Goal: Information Seeking & Learning: Learn about a topic

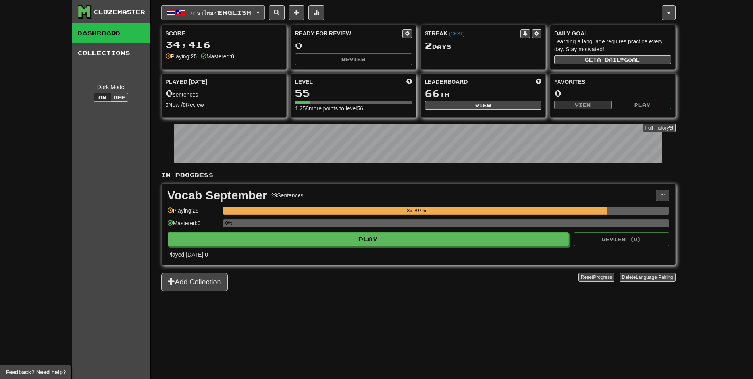
click at [251, 14] on span "ภาษาไทย / English" at bounding box center [220, 12] width 61 height 7
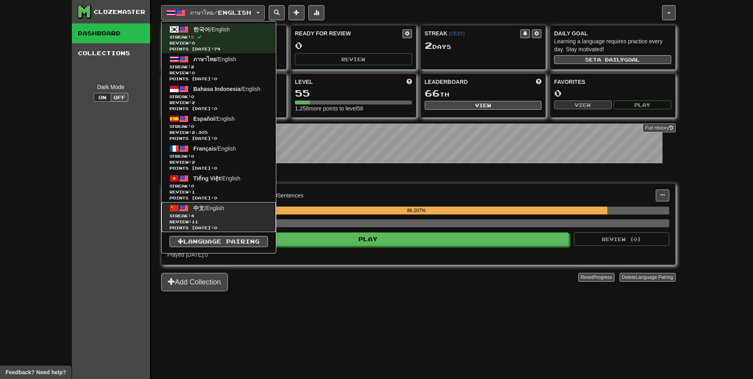
click at [214, 221] on span "Review: 11" at bounding box center [219, 222] width 98 height 6
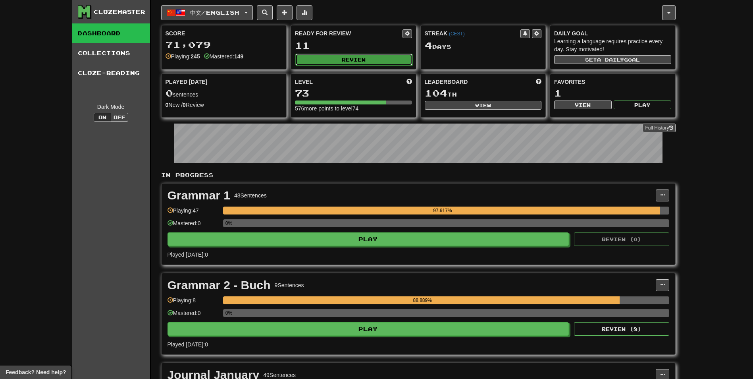
click at [371, 61] on button "Review" at bounding box center [353, 60] width 117 height 12
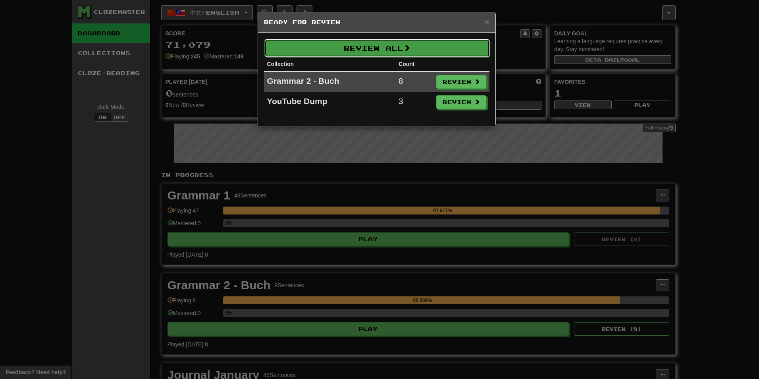
click at [323, 47] on button "Review All" at bounding box center [377, 48] width 226 height 18
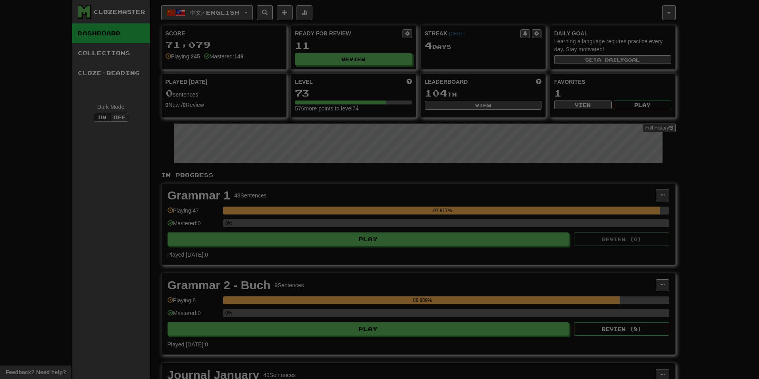
select select "**"
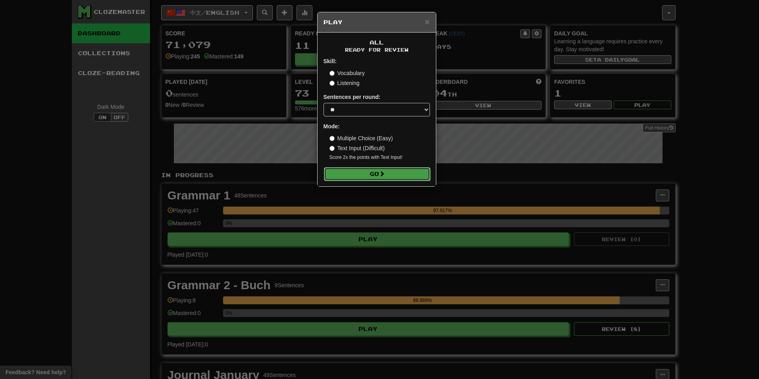
click at [373, 171] on button "Go" at bounding box center [377, 174] width 106 height 14
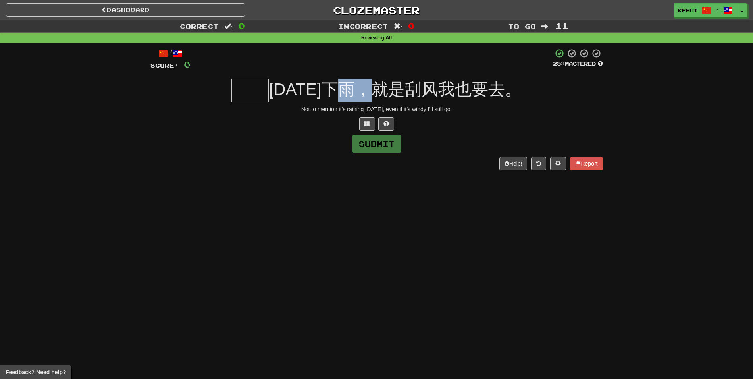
drag, startPoint x: 399, startPoint y: 90, endPoint x: 425, endPoint y: 89, distance: 25.4
click at [425, 89] on span "今天下雨，就是刮风我也要去。" at bounding box center [395, 89] width 253 height 19
click at [269, 92] on input "text" at bounding box center [250, 90] width 37 height 23
type input "*"
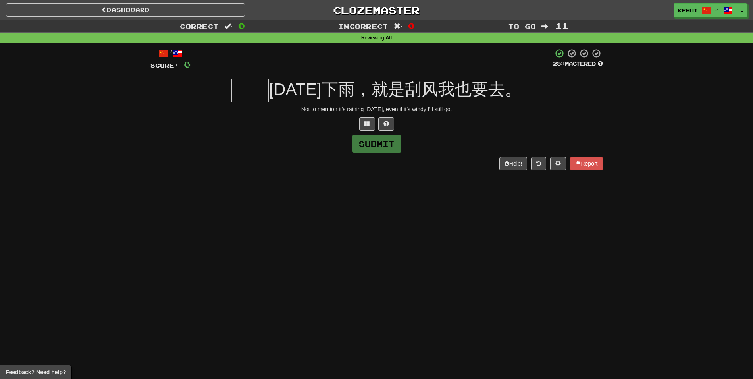
click at [259, 85] on input "text" at bounding box center [250, 90] width 37 height 23
click at [387, 123] on span at bounding box center [387, 124] width 6 height 6
type input "**"
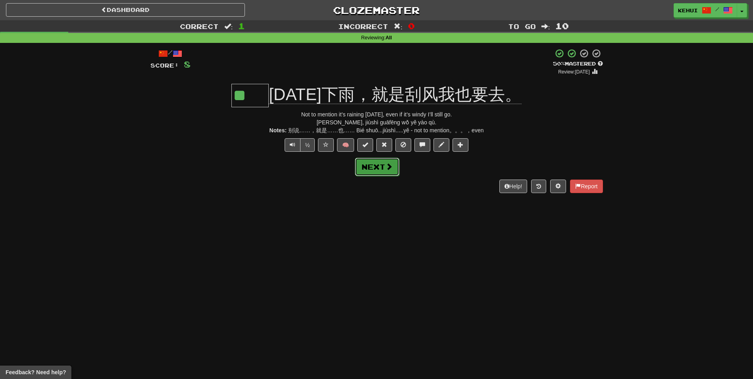
click at [371, 166] on button "Next" at bounding box center [377, 167] width 44 height 18
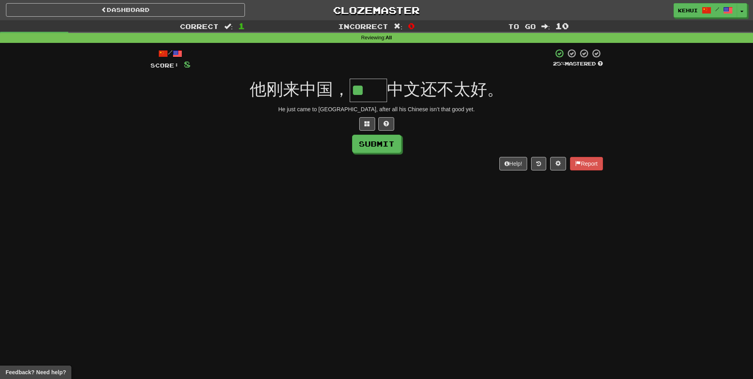
type input "**"
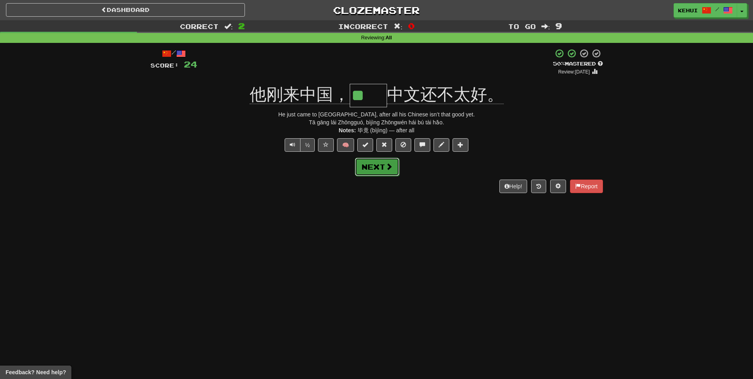
click at [373, 168] on button "Next" at bounding box center [377, 167] width 44 height 18
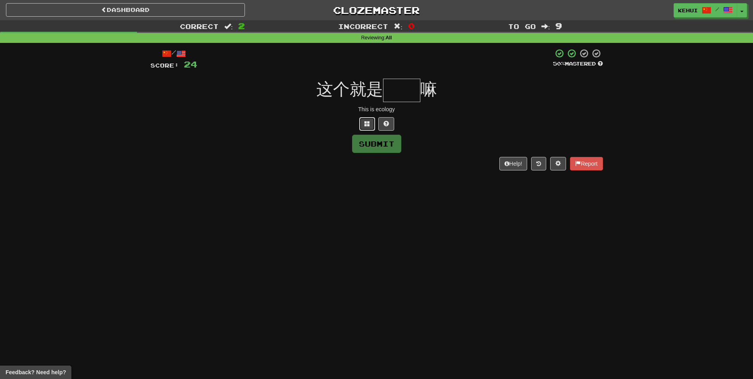
click at [369, 125] on span at bounding box center [368, 124] width 6 height 6
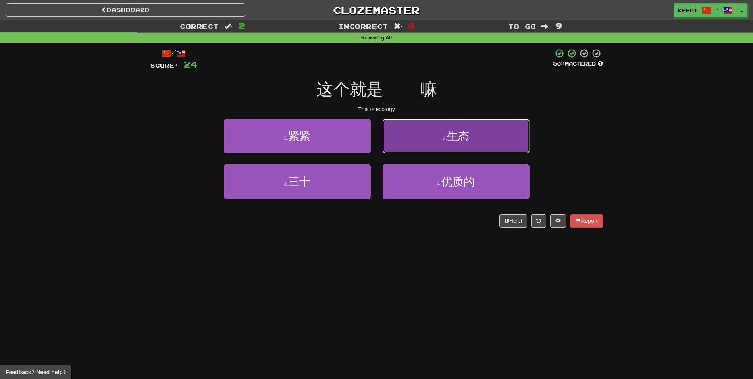
click at [494, 146] on button "2 . 生态" at bounding box center [456, 136] width 147 height 35
type input "**"
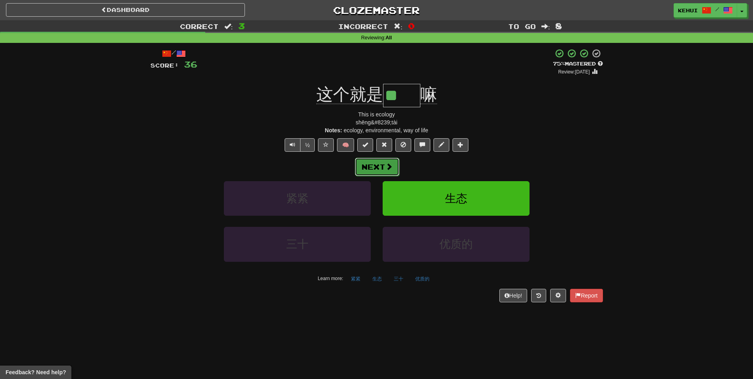
click at [366, 168] on button "Next" at bounding box center [377, 167] width 44 height 18
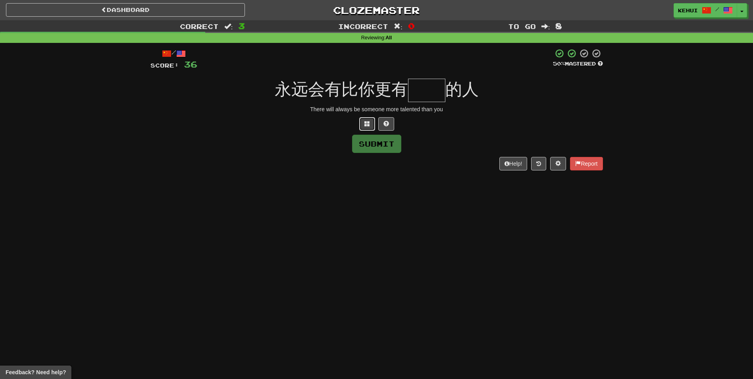
click at [367, 122] on span at bounding box center [368, 124] width 6 height 6
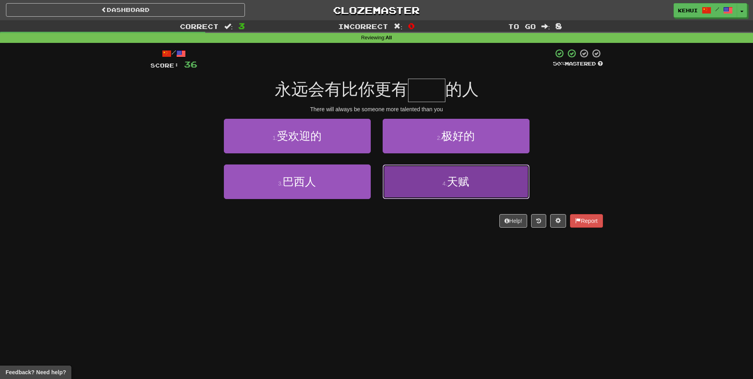
click at [455, 191] on button "4 . 天赋" at bounding box center [456, 181] width 147 height 35
type input "**"
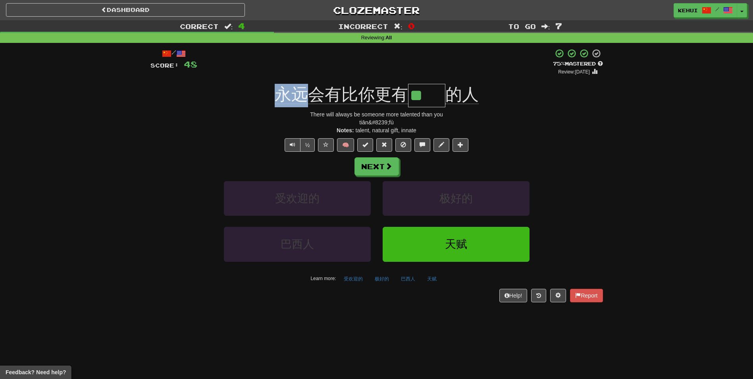
drag, startPoint x: 274, startPoint y: 91, endPoint x: 305, endPoint y: 97, distance: 31.8
click at [305, 97] on div "永远会有比你更有 ** 的人" at bounding box center [377, 95] width 453 height 23
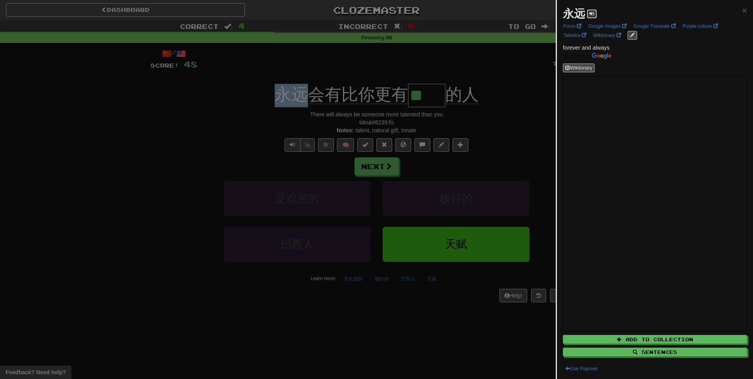
click at [594, 12] on span at bounding box center [592, 13] width 5 height 5
click at [369, 71] on div at bounding box center [376, 189] width 753 height 379
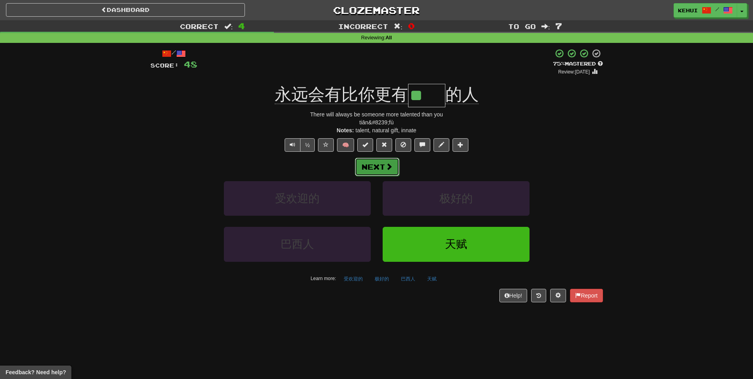
click at [380, 167] on button "Next" at bounding box center [377, 167] width 44 height 18
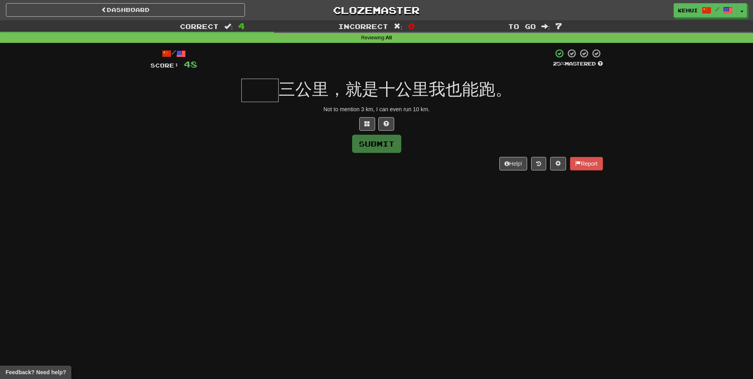
click at [261, 90] on input "text" at bounding box center [259, 90] width 37 height 23
type input "**"
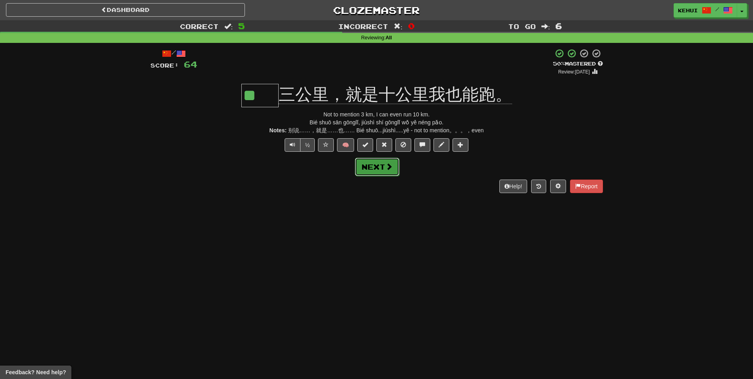
click at [365, 167] on button "Next" at bounding box center [377, 167] width 44 height 18
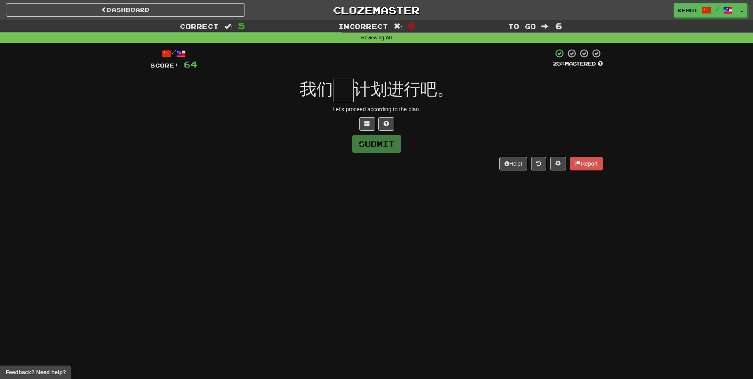
click at [345, 89] on input "text" at bounding box center [343, 90] width 21 height 23
type input "*"
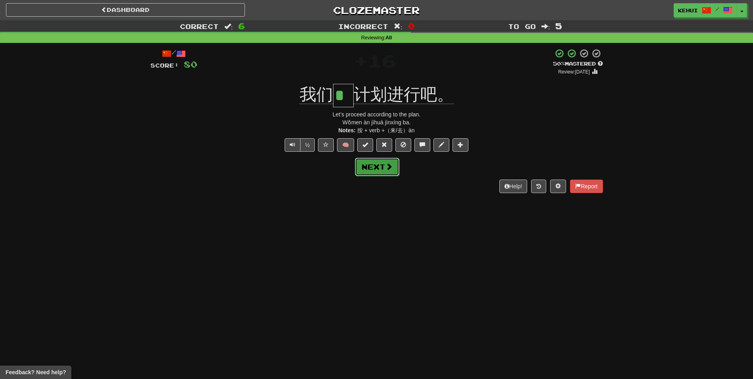
click at [382, 170] on button "Next" at bounding box center [377, 167] width 44 height 18
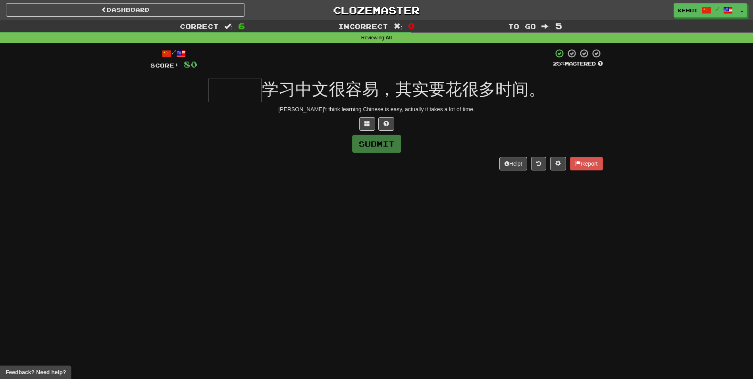
click at [234, 88] on input "text" at bounding box center [235, 90] width 54 height 23
type input "***"
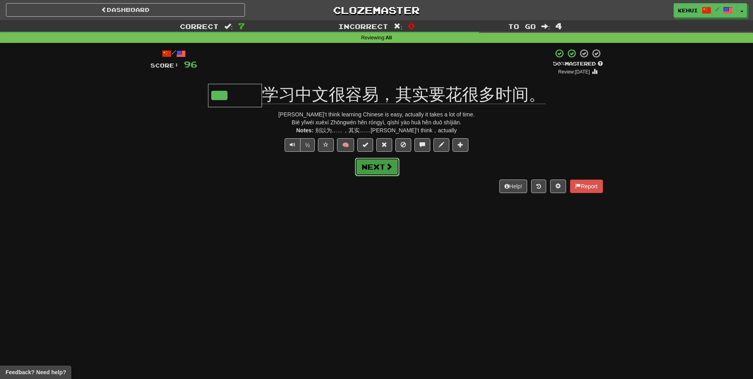
click at [393, 168] on button "Next" at bounding box center [377, 167] width 44 height 18
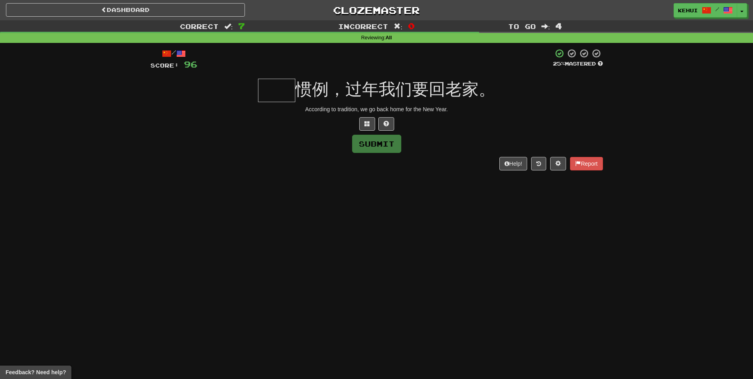
click at [279, 96] on input "text" at bounding box center [276, 90] width 37 height 23
type input "**"
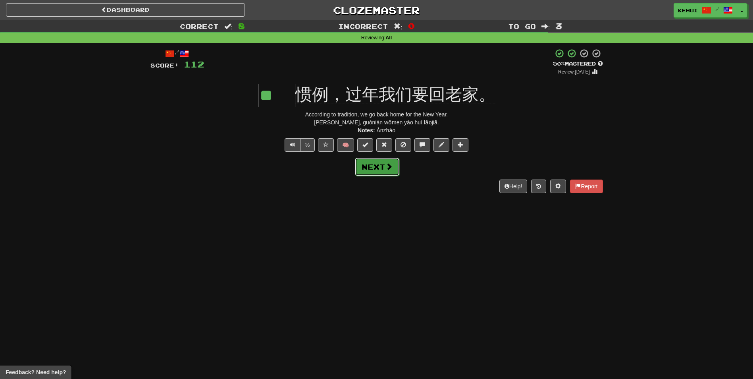
click at [385, 163] on button "Next" at bounding box center [377, 167] width 44 height 18
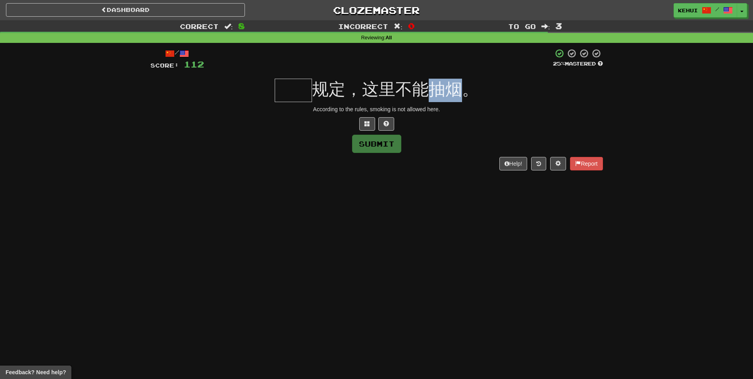
drag, startPoint x: 432, startPoint y: 89, endPoint x: 458, endPoint y: 90, distance: 26.6
click at [458, 90] on span "规定，这里不能抽烟。" at bounding box center [395, 89] width 167 height 19
click at [305, 92] on input "text" at bounding box center [293, 90] width 37 height 23
type input "**"
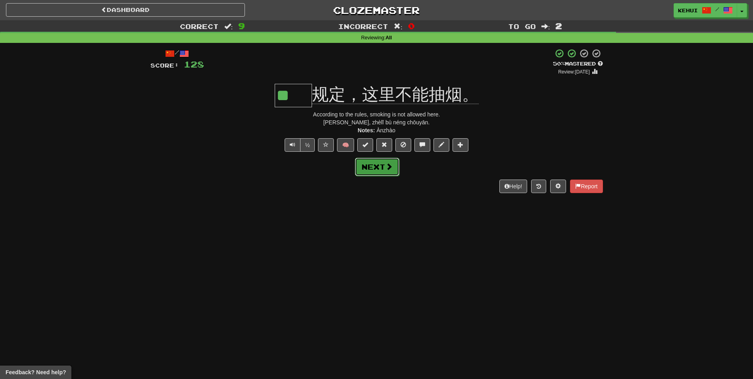
click at [373, 164] on button "Next" at bounding box center [377, 167] width 44 height 18
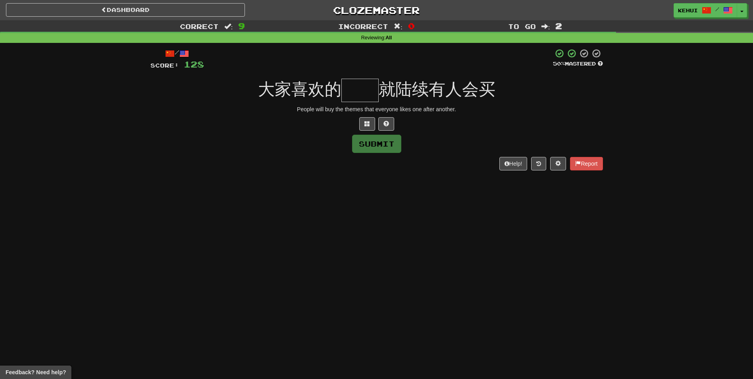
click at [351, 88] on input "text" at bounding box center [360, 90] width 37 height 23
click at [372, 125] on button at bounding box center [367, 124] width 16 height 14
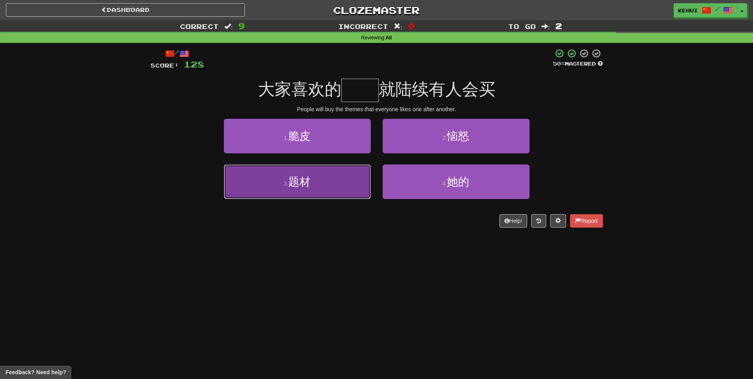
click at [293, 189] on button "3 . 题材" at bounding box center [297, 181] width 147 height 35
type input "**"
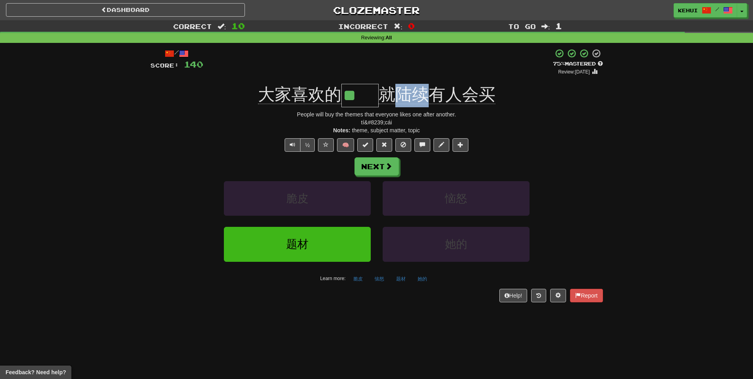
drag, startPoint x: 398, startPoint y: 97, endPoint x: 425, endPoint y: 97, distance: 26.6
click at [425, 97] on span "就陆续有人会买" at bounding box center [437, 94] width 117 height 19
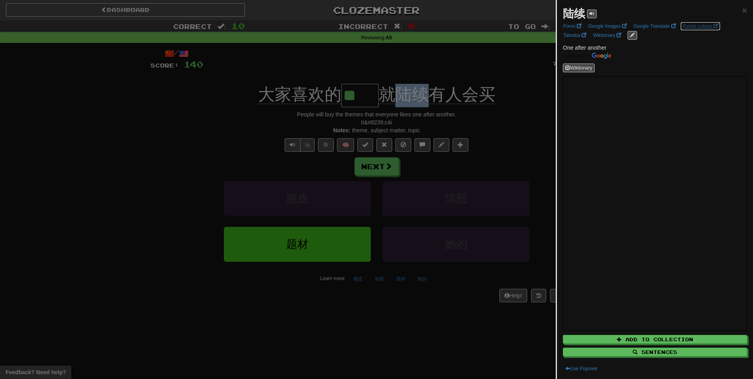
click at [698, 27] on link "Purple culture" at bounding box center [701, 26] width 40 height 9
click at [166, 120] on div at bounding box center [376, 189] width 753 height 379
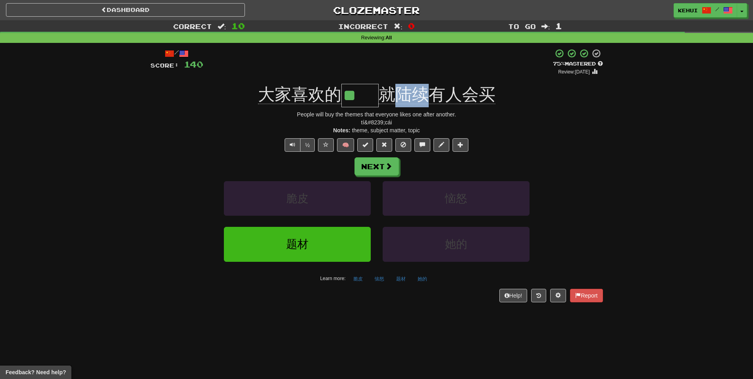
drag, startPoint x: 395, startPoint y: 96, endPoint x: 425, endPoint y: 96, distance: 30.6
click at [425, 96] on span "就陆续有人会买" at bounding box center [437, 94] width 117 height 19
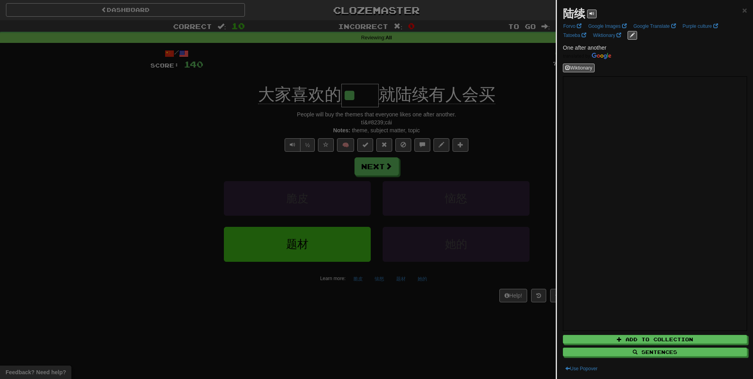
click at [238, 149] on div at bounding box center [376, 189] width 753 height 379
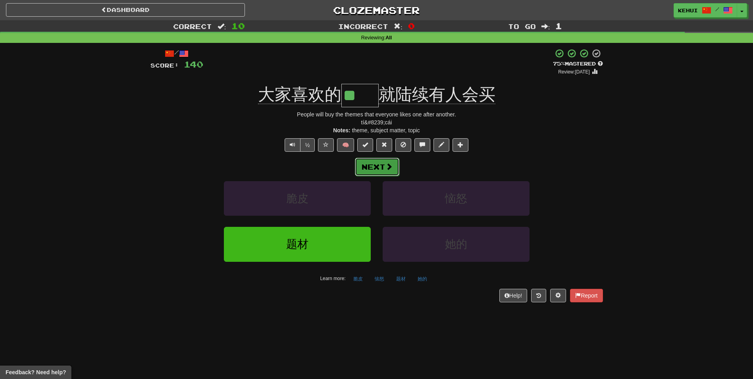
click at [374, 165] on button "Next" at bounding box center [377, 167] width 44 height 18
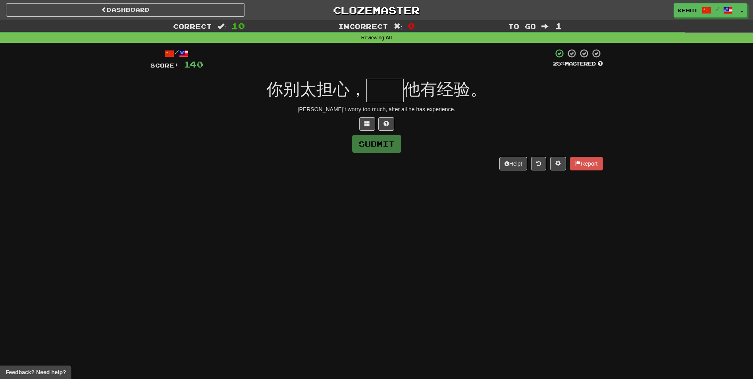
click at [384, 89] on input "text" at bounding box center [385, 90] width 37 height 23
type input "**"
click at [376, 140] on button "Submit" at bounding box center [377, 144] width 49 height 18
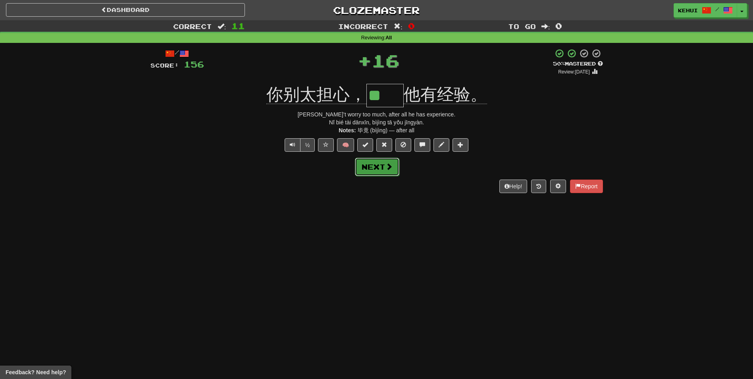
click at [384, 163] on button "Next" at bounding box center [377, 167] width 44 height 18
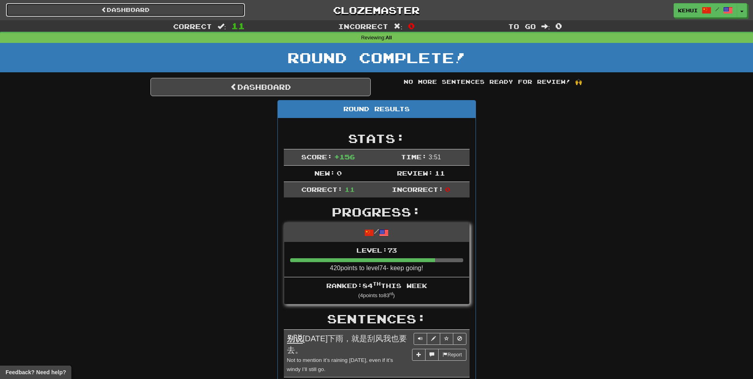
click at [124, 10] on link "Dashboard" at bounding box center [125, 10] width 239 height 14
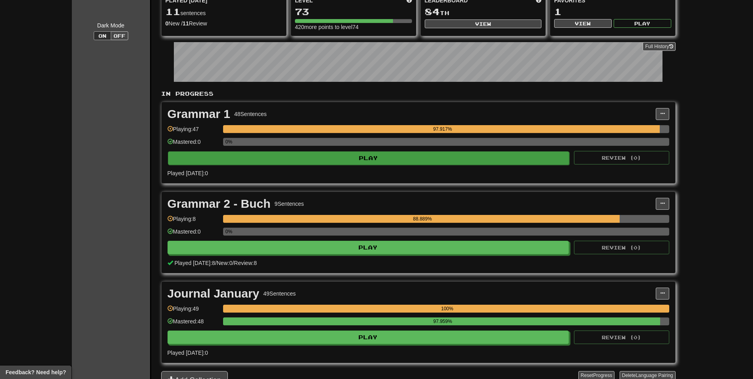
scroll to position [119, 0]
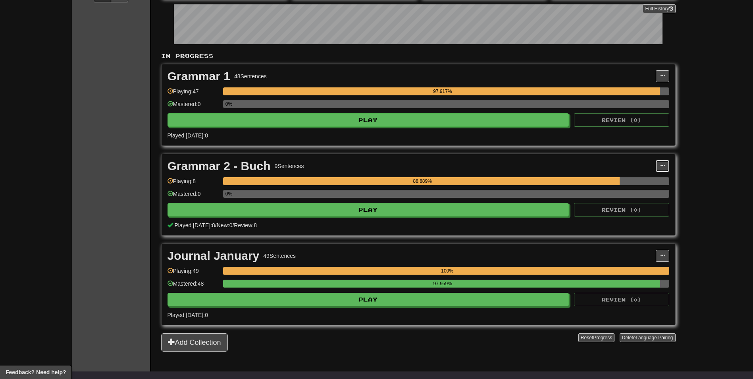
click at [665, 168] on button at bounding box center [663, 166] width 14 height 12
click at [642, 179] on span "Add Sentences" at bounding box center [624, 180] width 38 height 6
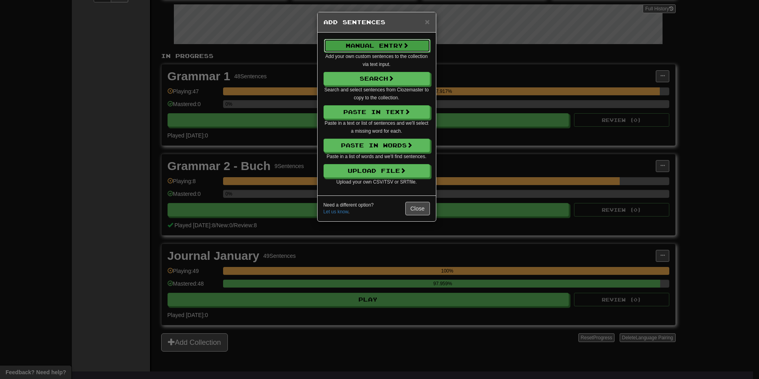
click at [394, 45] on button "Manual Entry" at bounding box center [377, 46] width 106 height 14
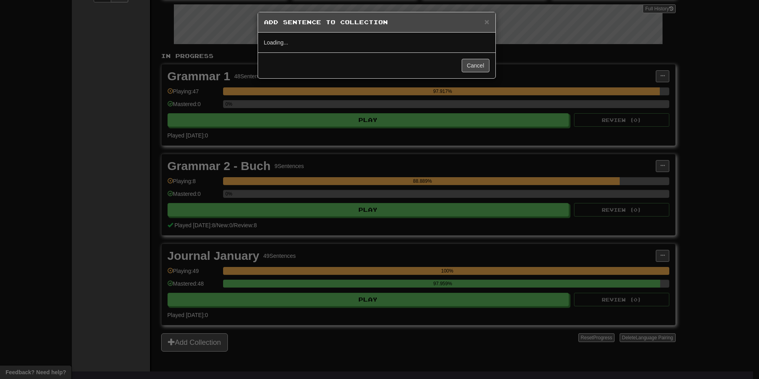
click at [311, 62] on div "Cancel" at bounding box center [376, 65] width 237 height 26
click at [336, 74] on div "Cancel" at bounding box center [376, 65] width 237 height 26
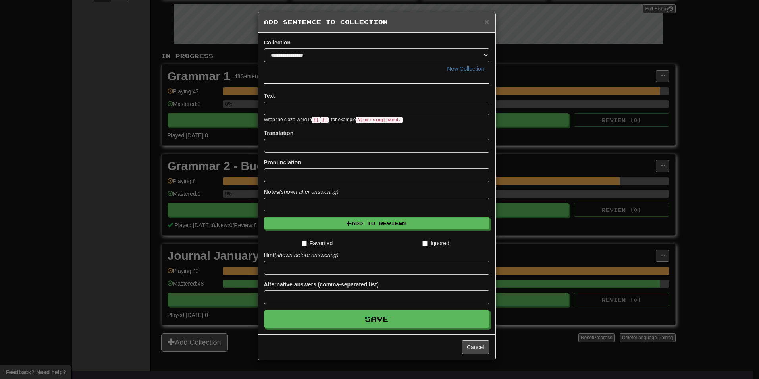
click at [310, 110] on input at bounding box center [377, 109] width 226 height 14
click at [274, 202] on input at bounding box center [377, 205] width 226 height 14
click at [488, 22] on span "×" at bounding box center [486, 21] width 5 height 9
